Goal: Find specific page/section: Find specific page/section

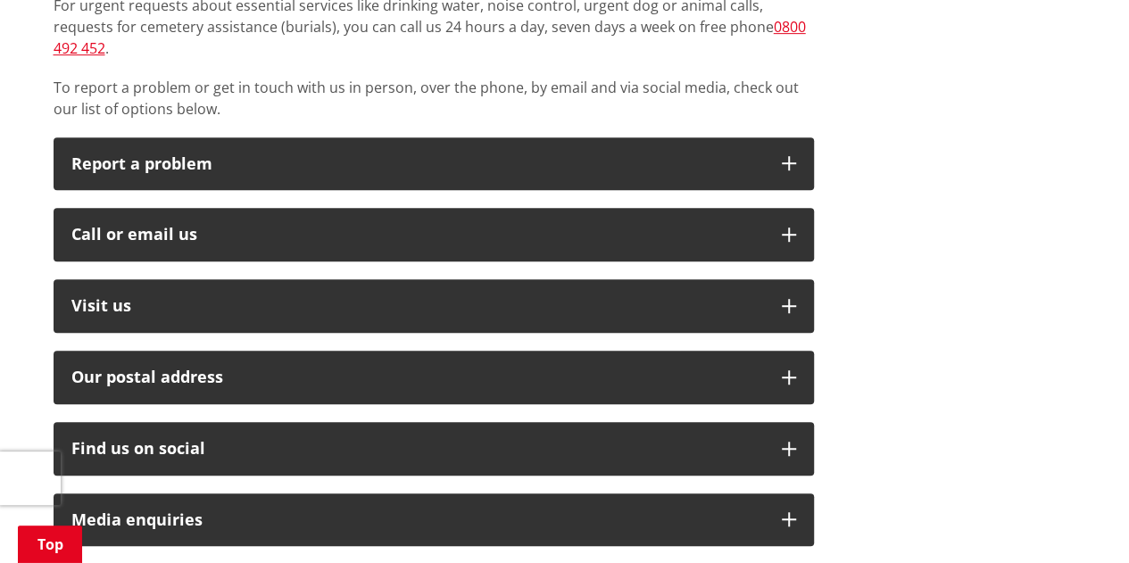
scroll to position [446, 0]
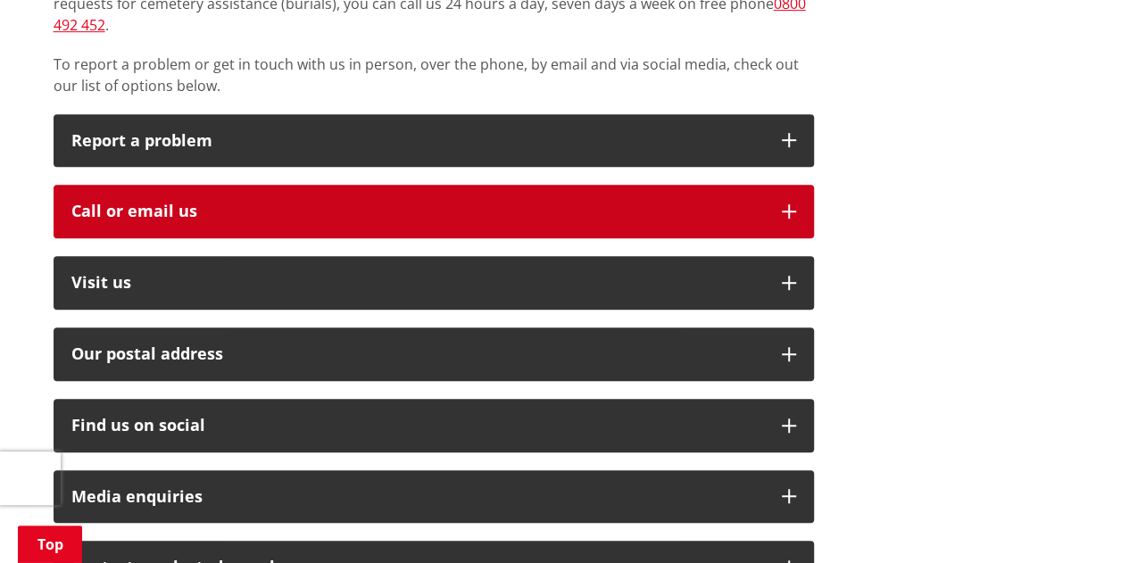
click at [791, 204] on icon "button" at bounding box center [789, 211] width 14 height 14
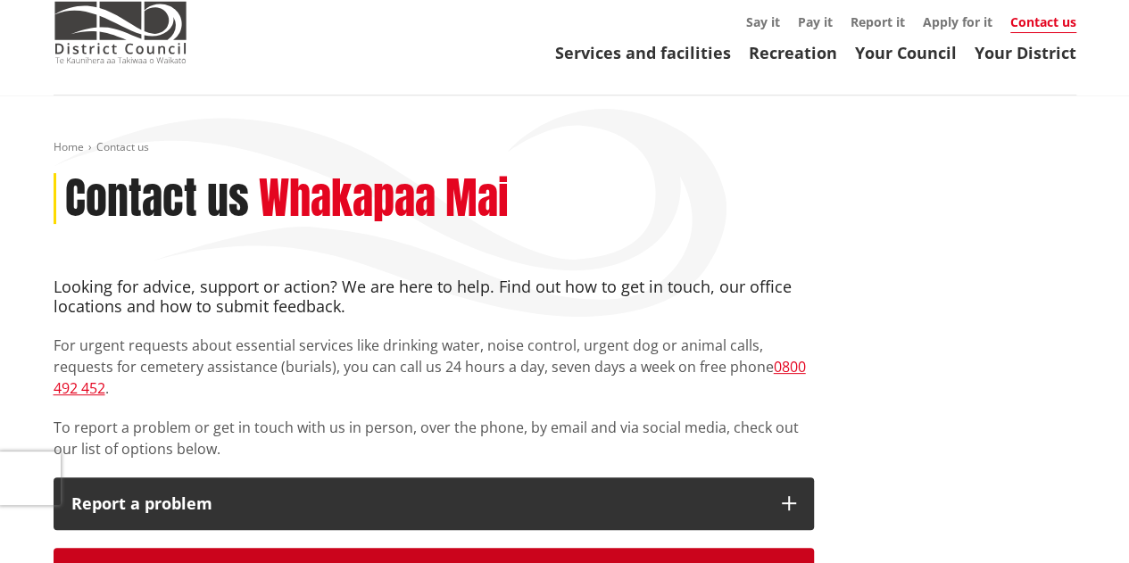
scroll to position [0, 0]
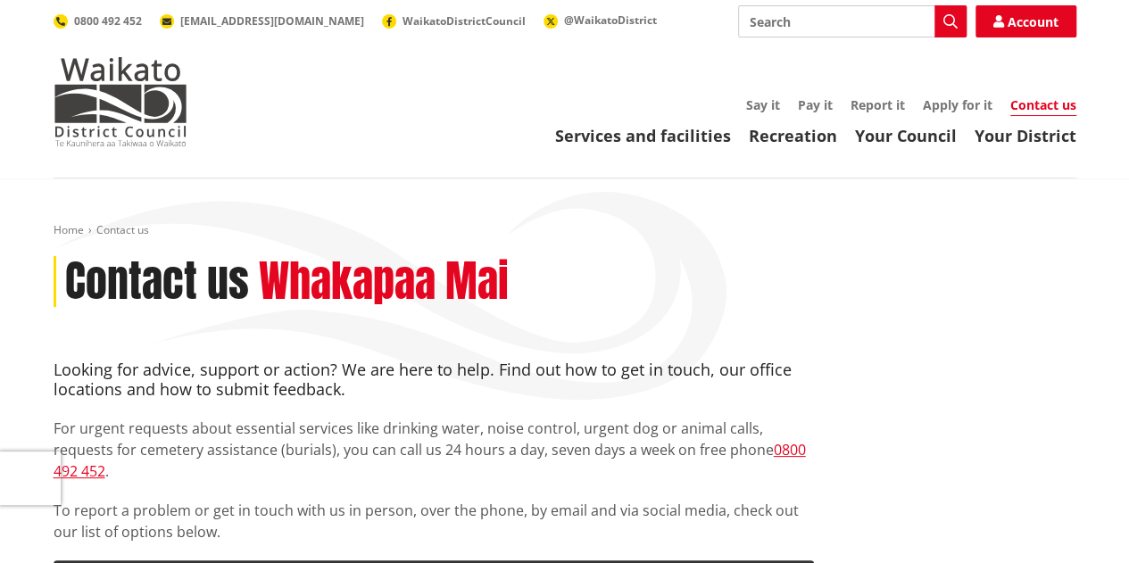
click at [778, 13] on input "Search" at bounding box center [852, 21] width 228 height 32
type input "careers"
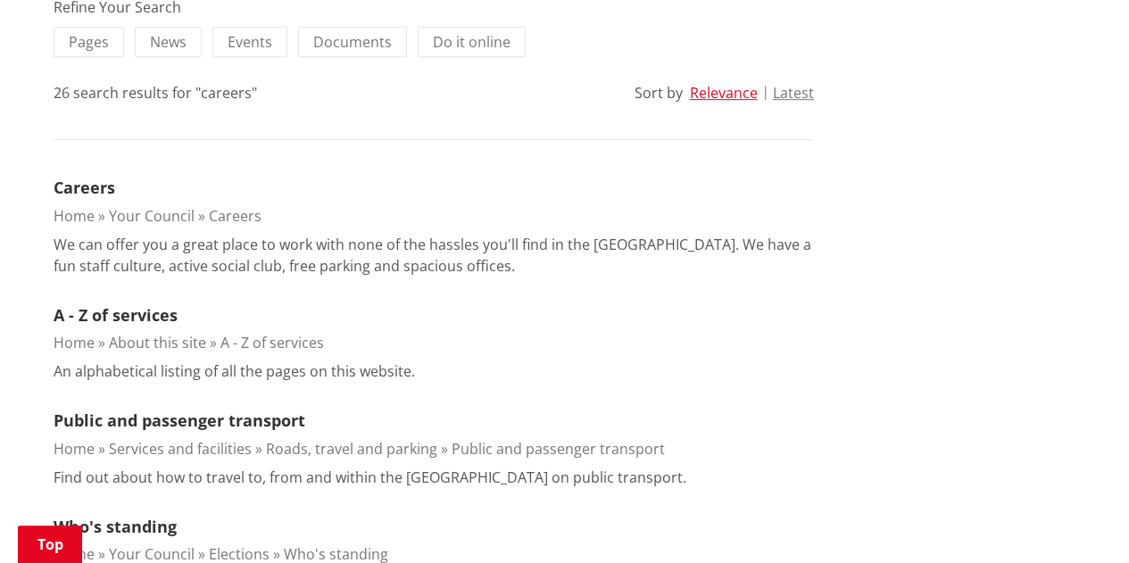
scroll to position [446, 0]
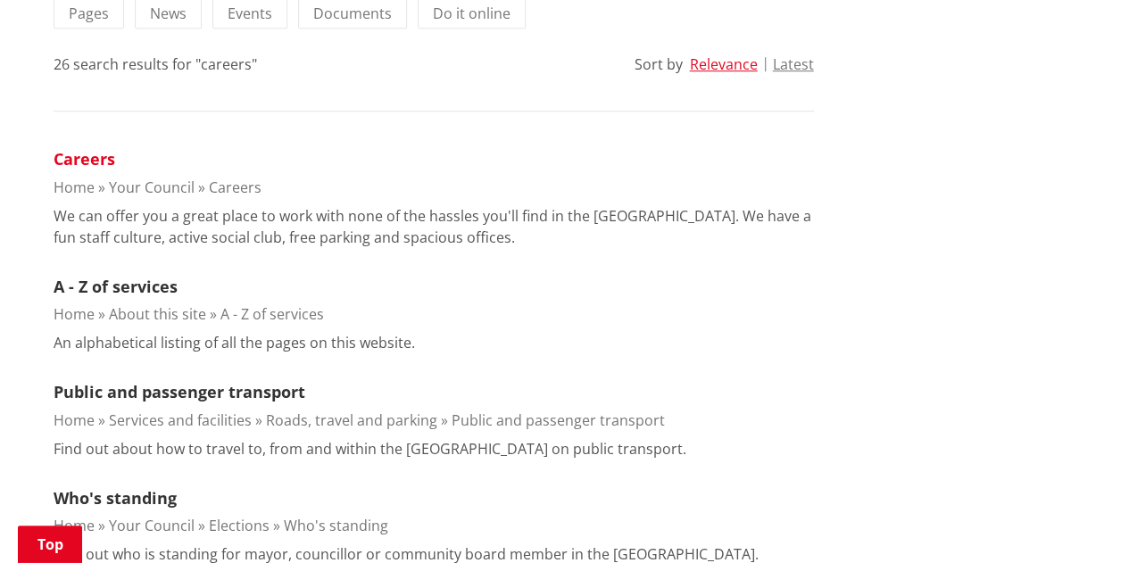
click at [84, 155] on link "Careers" at bounding box center [85, 158] width 62 height 21
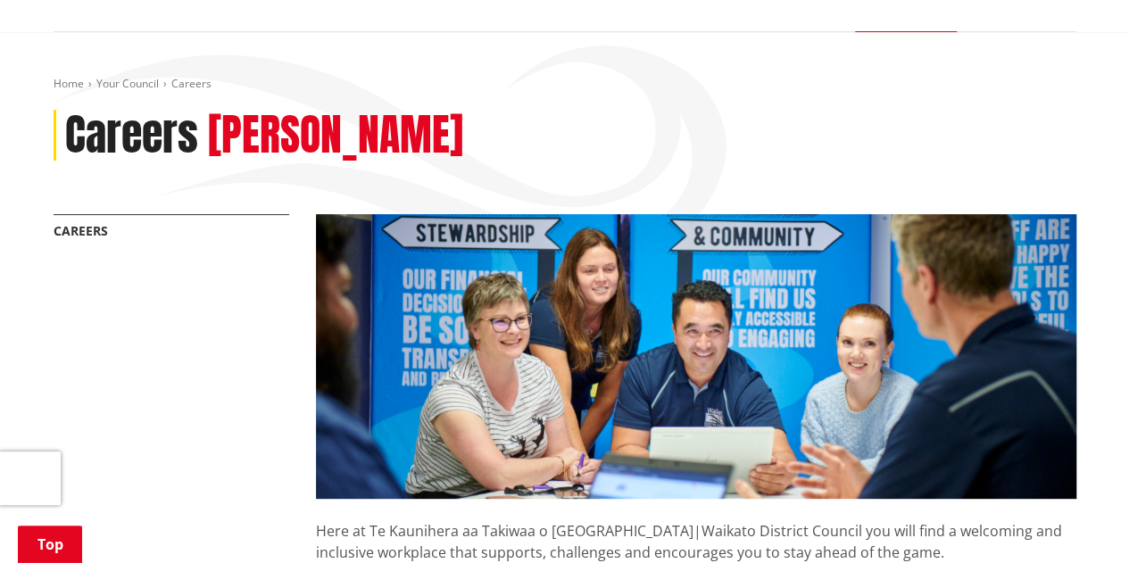
scroll to position [357, 0]
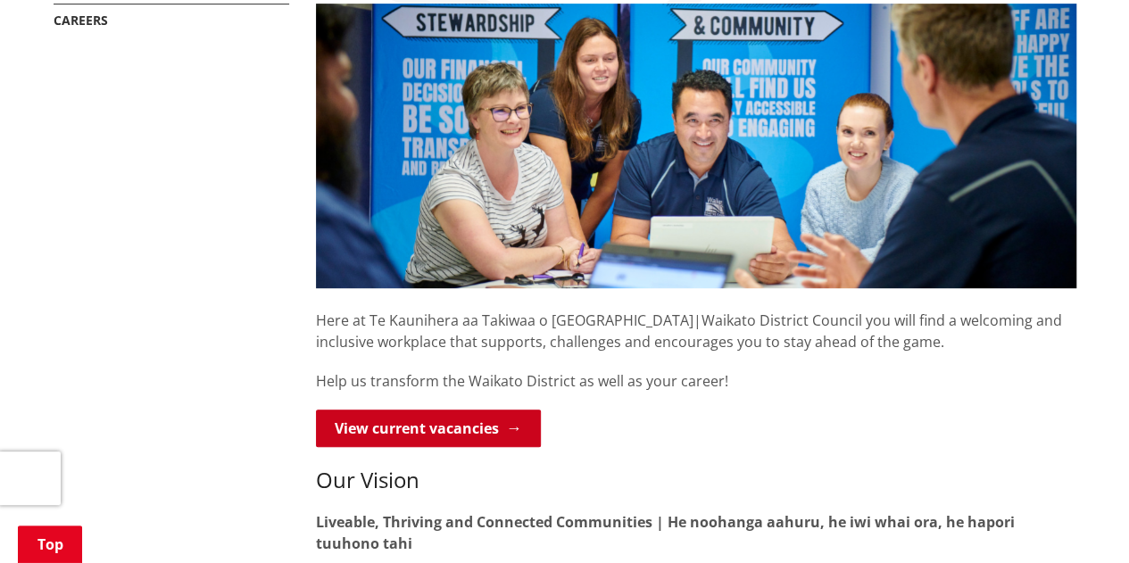
click at [388, 427] on link "View current vacancies" at bounding box center [428, 428] width 225 height 37
